Goal: Task Accomplishment & Management: Use online tool/utility

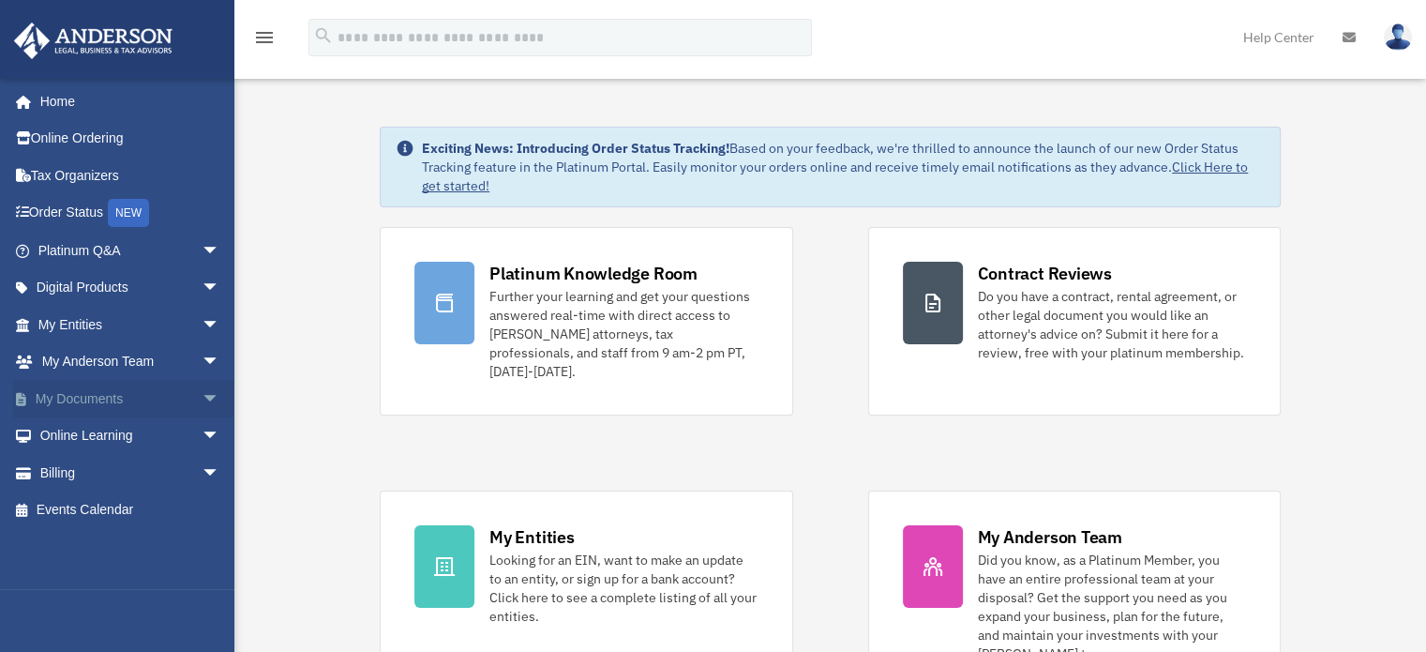
click at [202, 393] on span "arrow_drop_down" at bounding box center [221, 399] width 38 height 38
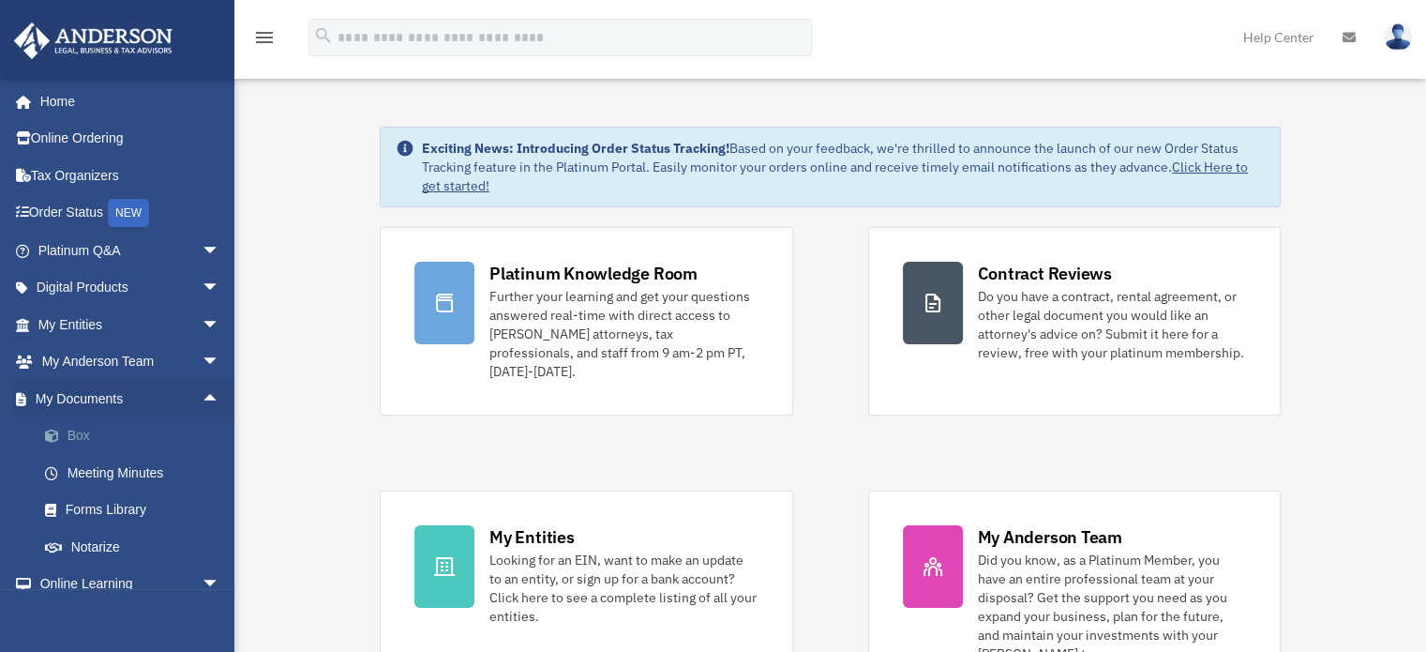
click at [88, 434] on link "Box" at bounding box center [137, 436] width 222 height 38
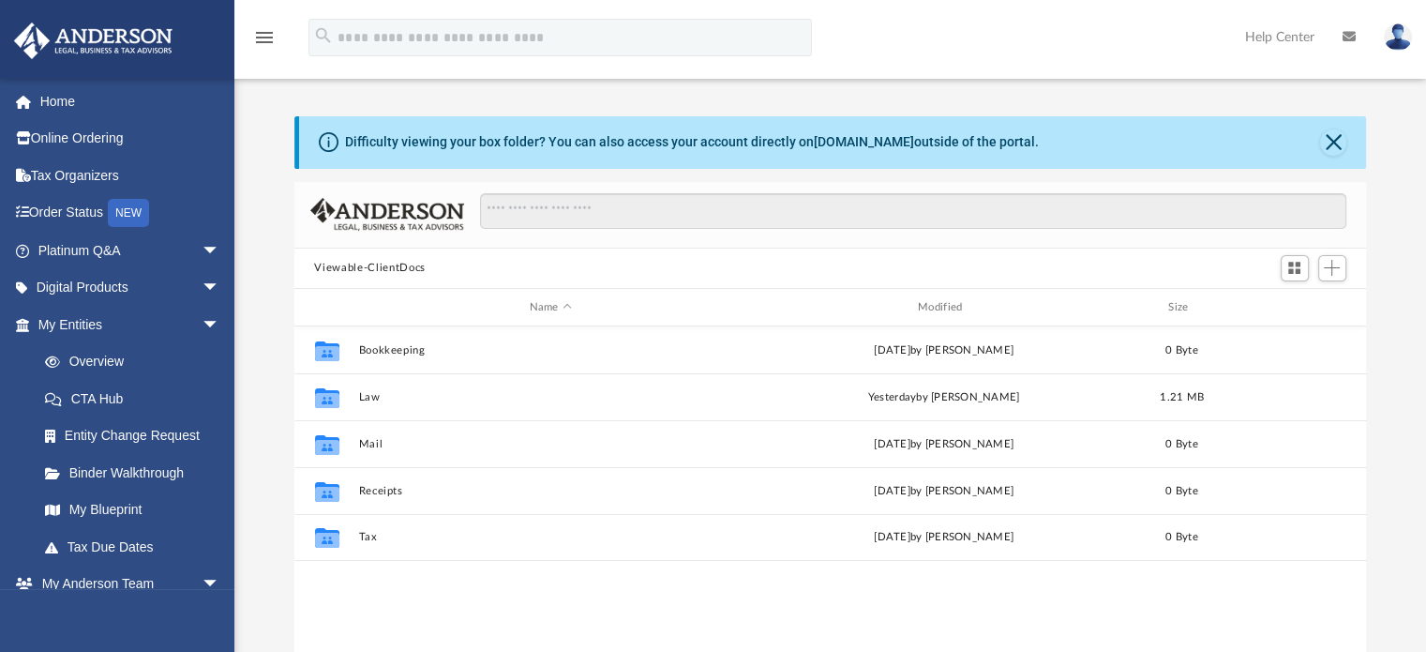
scroll to position [412, 1058]
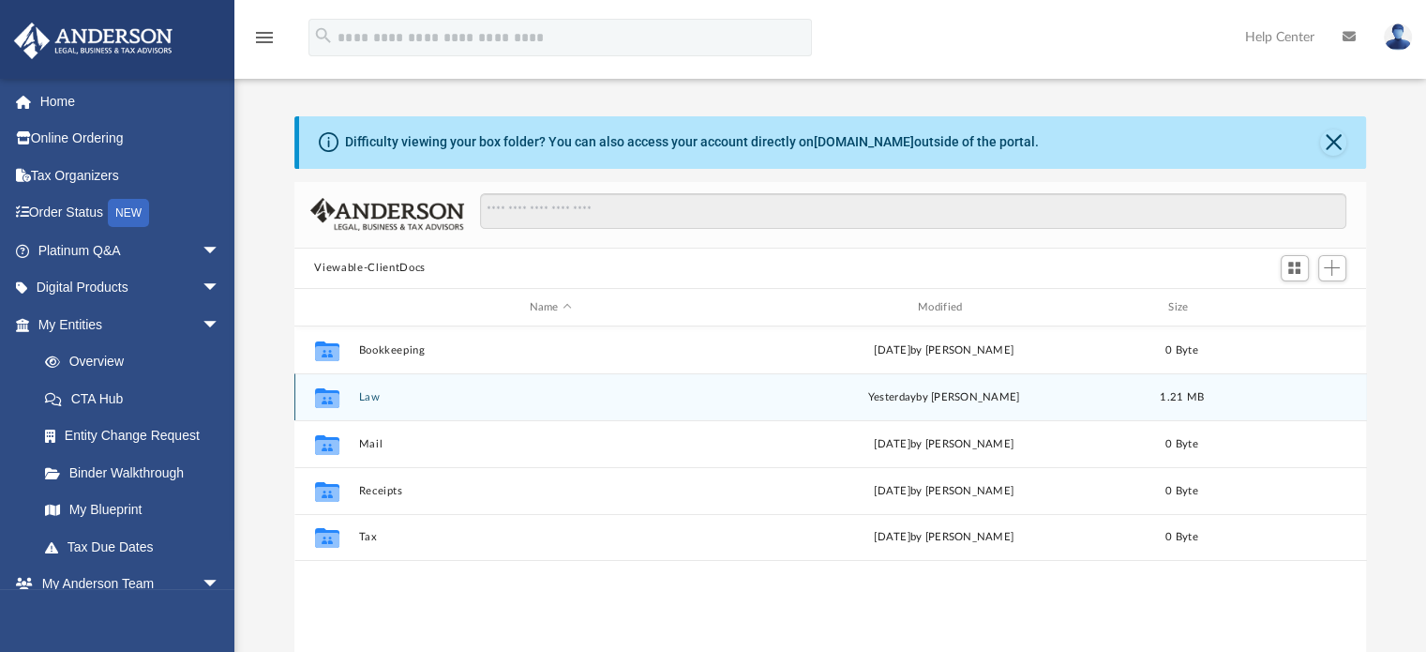
click at [643, 389] on div "Collaborated Folder Law yesterday by Brandi Williamson 1.21 MB" at bounding box center [830, 396] width 1073 height 47
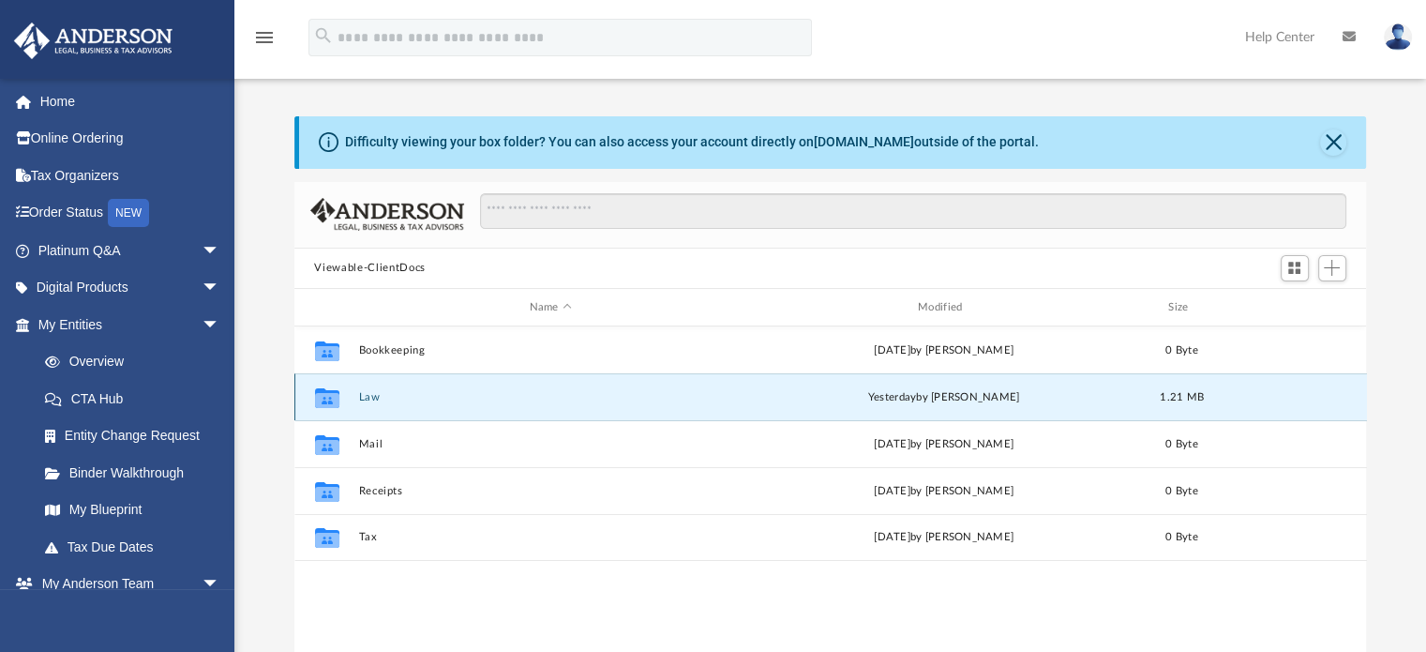
click at [371, 396] on button "Law" at bounding box center [550, 397] width 385 height 12
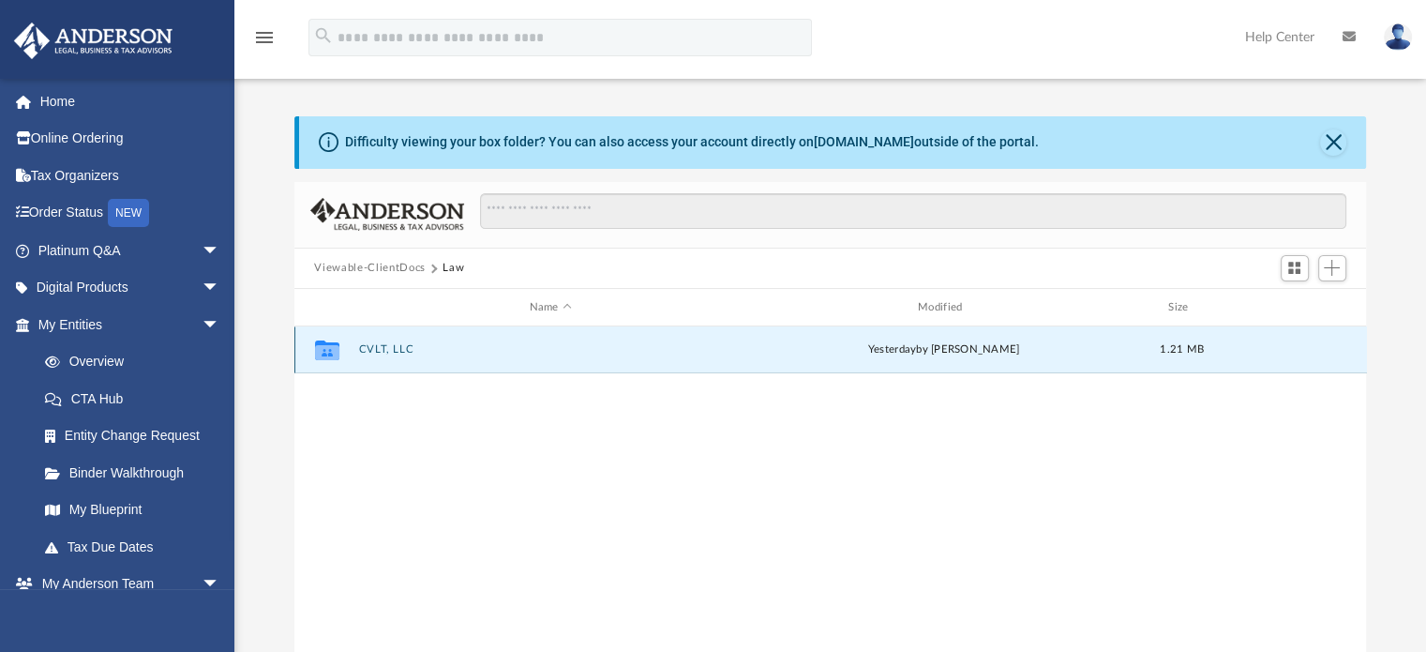
click at [383, 349] on button "CVLT, LLC" at bounding box center [550, 350] width 385 height 12
click at [383, 349] on button "Initial Docs" at bounding box center [550, 350] width 385 height 12
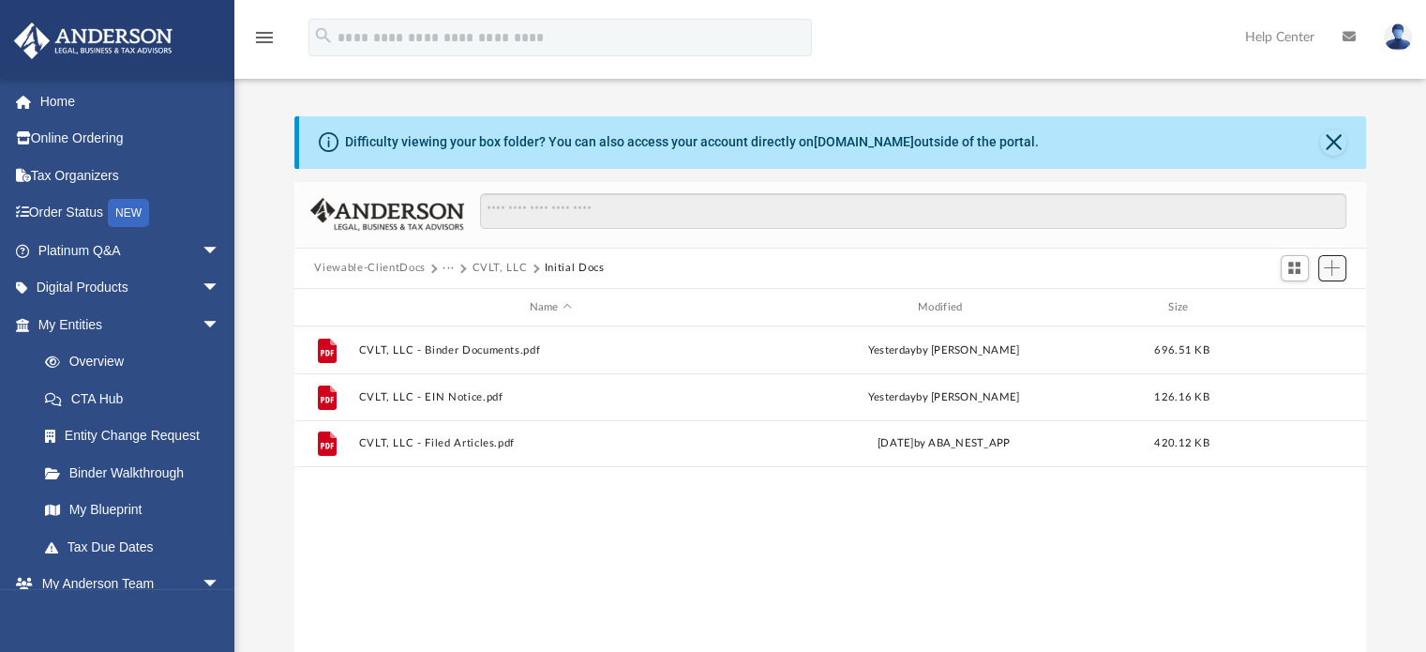
click at [1339, 269] on span "Add" at bounding box center [1332, 268] width 16 height 16
click at [1293, 303] on li "Upload" at bounding box center [1305, 305] width 60 height 20
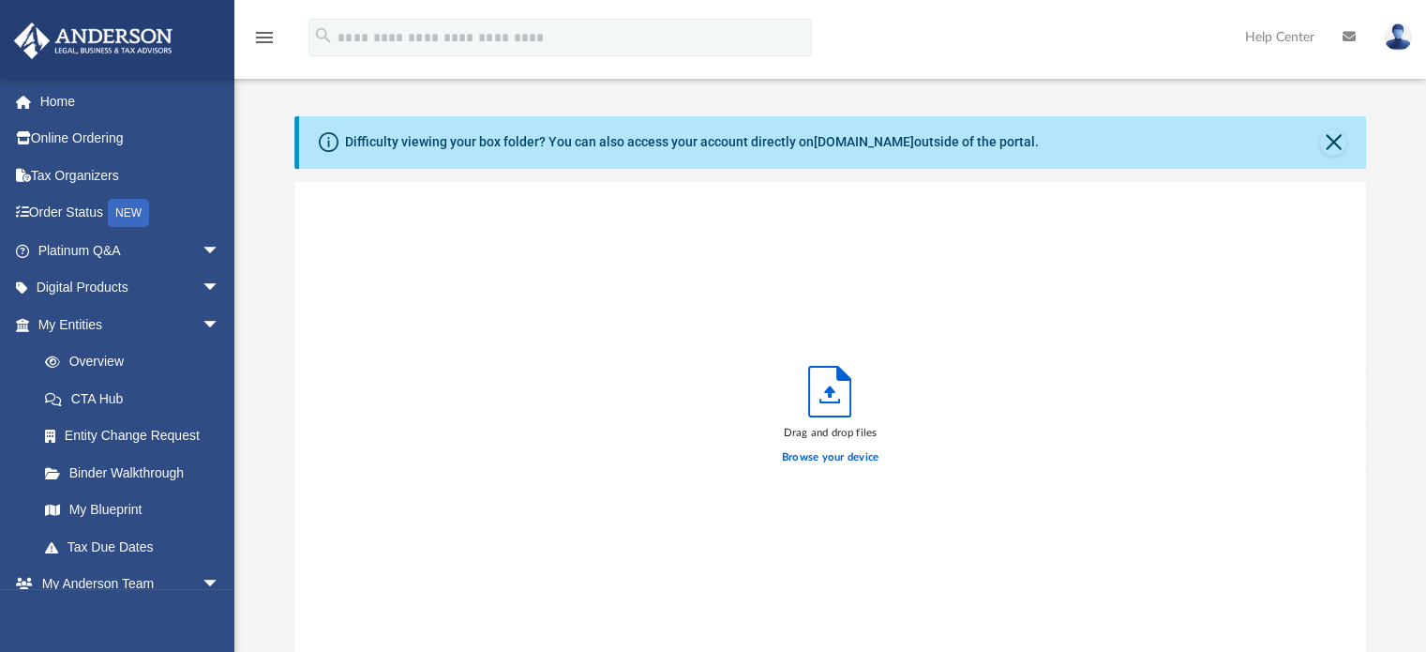
scroll to position [461, 1058]
click at [825, 453] on label "Browse your device" at bounding box center [831, 457] width 98 height 17
click at [0, 0] on input "Browse your device" at bounding box center [0, 0] width 0 height 0
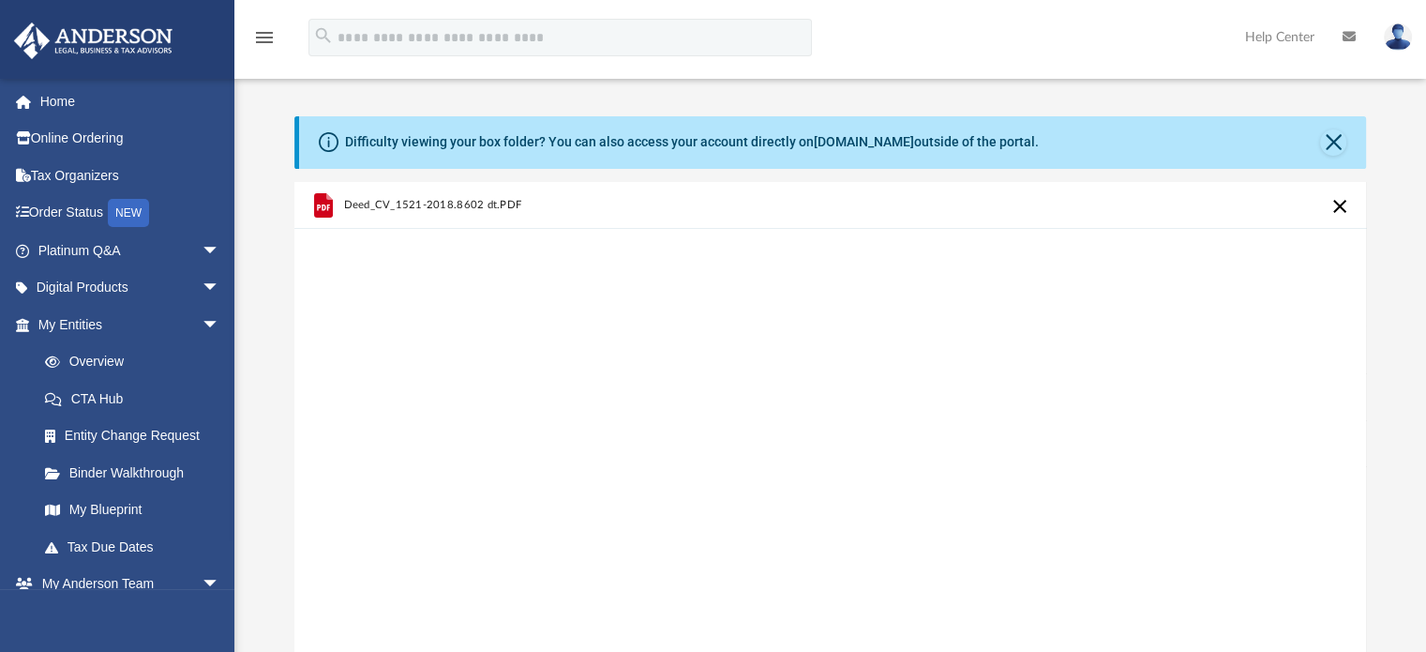
scroll to position [281, 0]
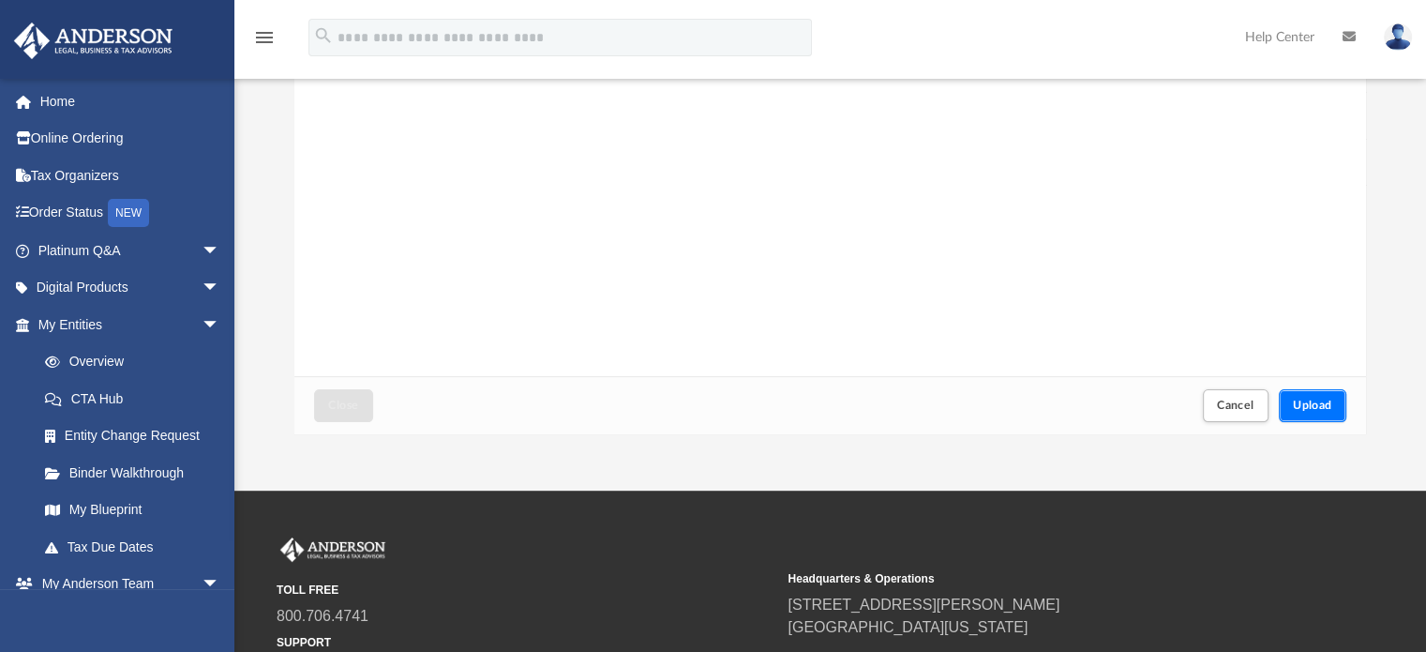
click at [1328, 405] on span "Upload" at bounding box center [1312, 405] width 39 height 11
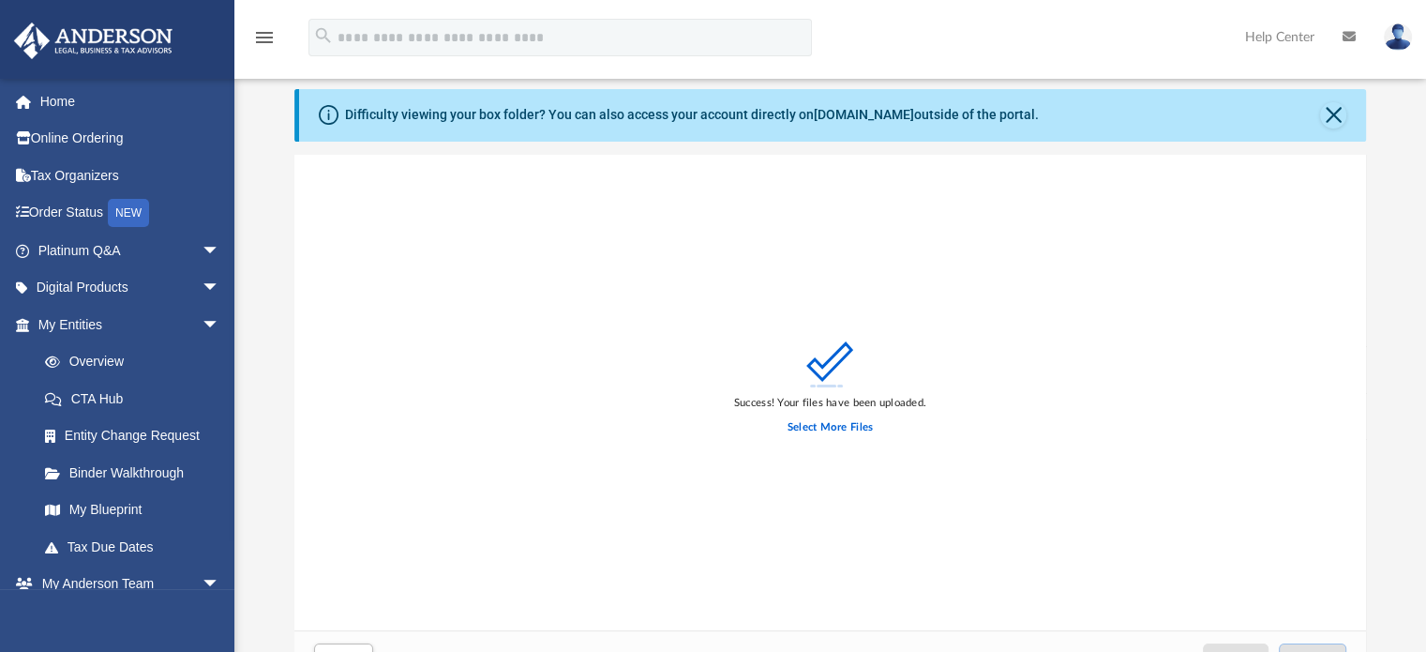
scroll to position [0, 0]
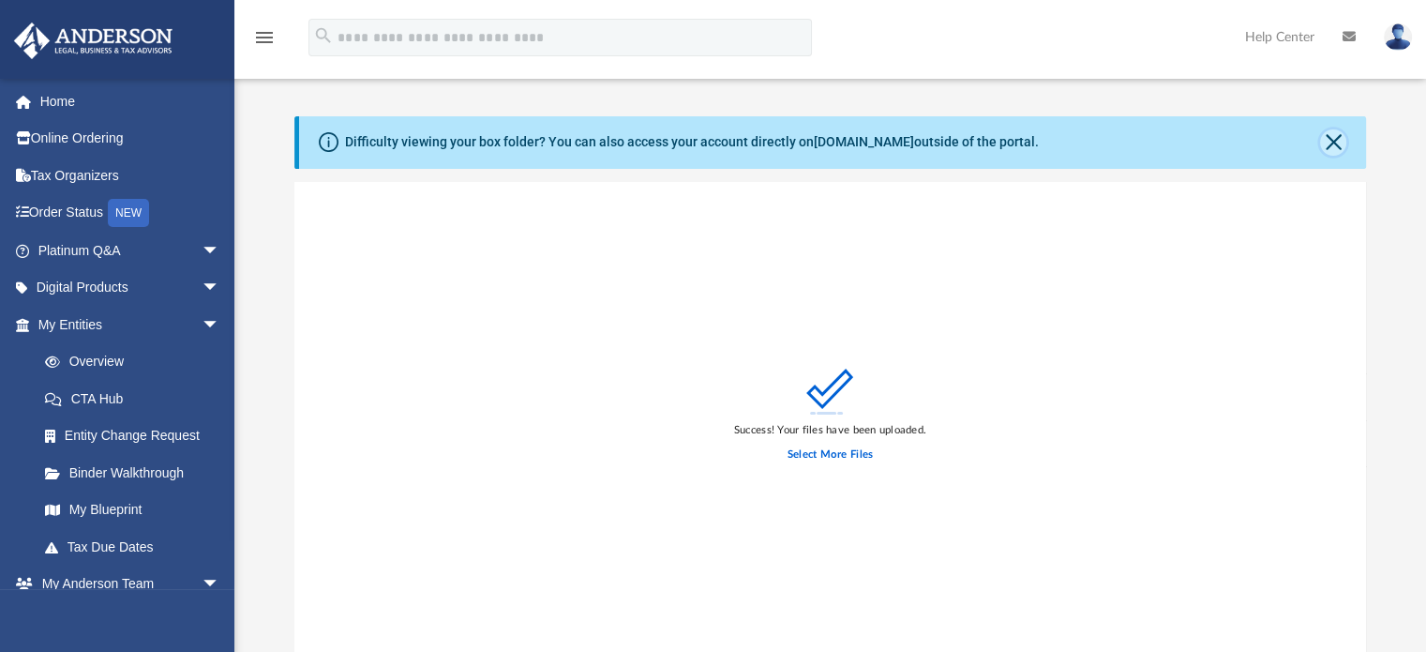
click at [1334, 143] on button "Close" at bounding box center [1333, 142] width 26 height 26
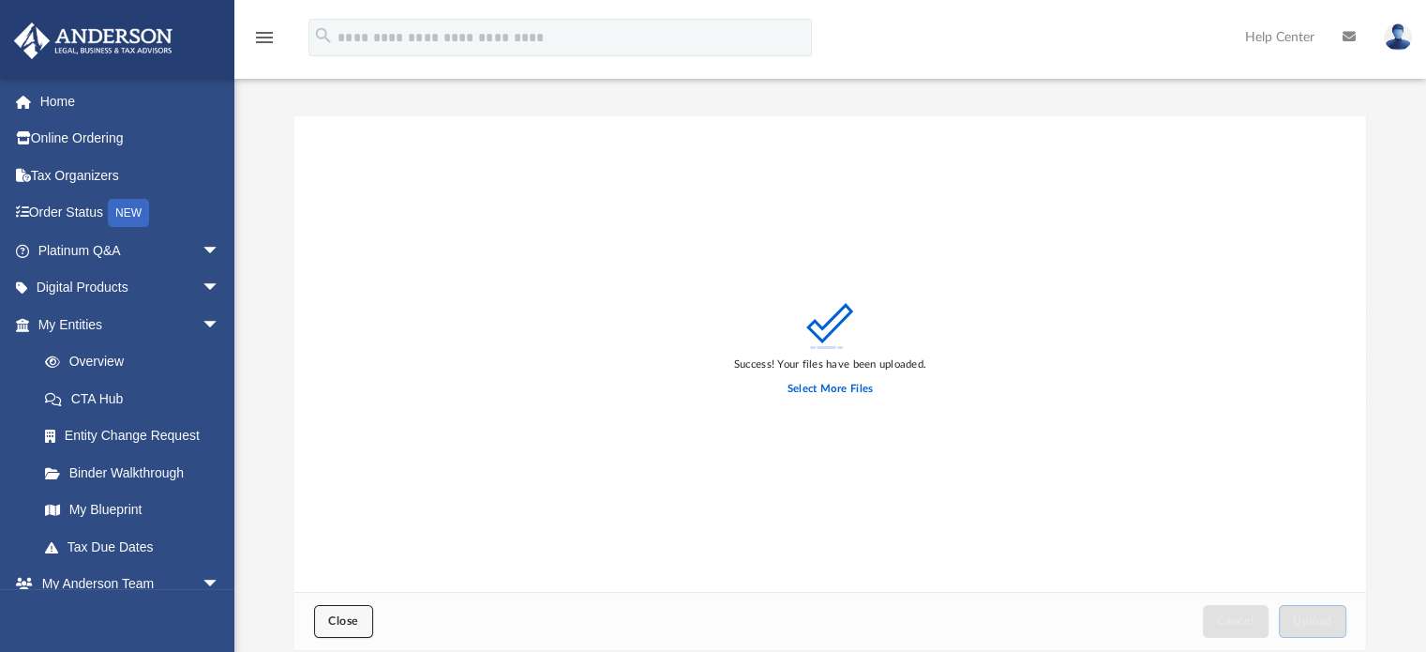
click at [345, 616] on span "Close" at bounding box center [343, 620] width 30 height 11
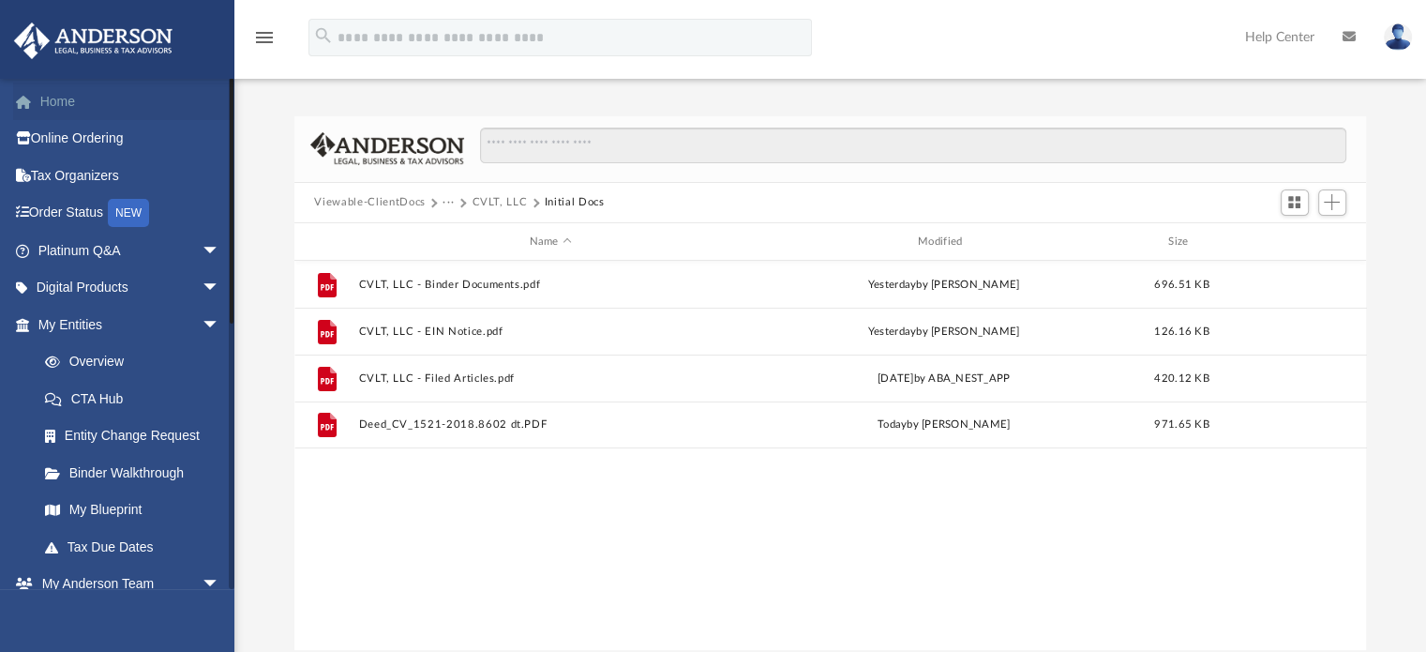
click at [64, 95] on link "Home" at bounding box center [130, 102] width 235 height 38
